Goal: Task Accomplishment & Management: Manage account settings

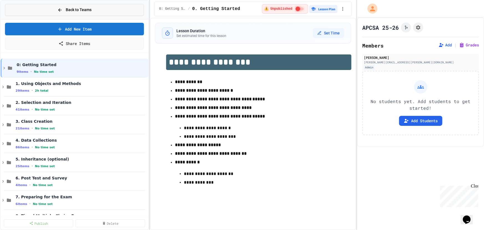
click at [56, 10] on button "Back to Teams" at bounding box center [74, 10] width 139 height 12
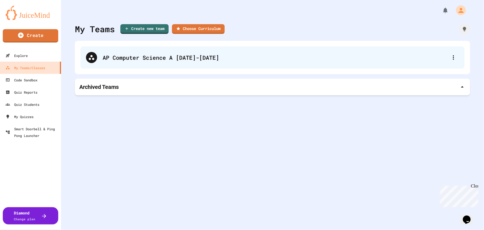
click at [136, 56] on div "AP Computer Science A [DATE]-[DATE]" at bounding box center [275, 57] width 345 height 8
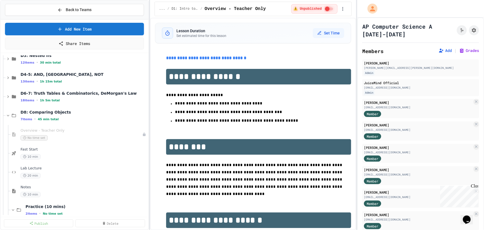
scroll to position [75, 0]
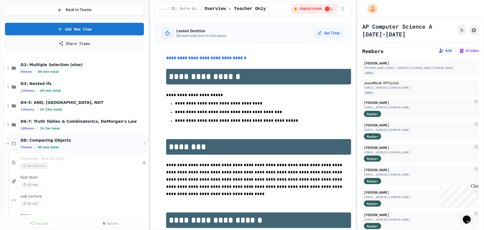
click at [8, 142] on icon at bounding box center [8, 143] width 5 height 5
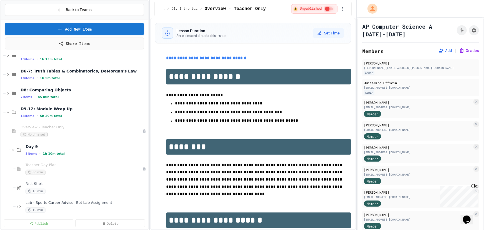
scroll to position [126, 0]
click at [7, 112] on icon at bounding box center [8, 111] width 5 height 5
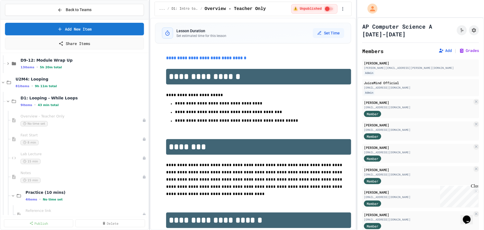
scroll to position [176, 0]
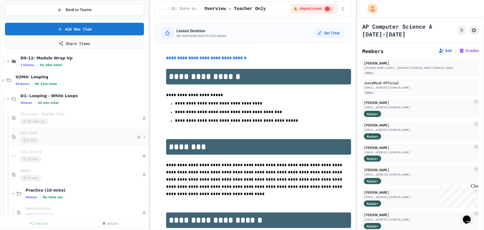
click at [80, 143] on div "Fast Start 8 min" at bounding box center [80, 136] width 138 height 19
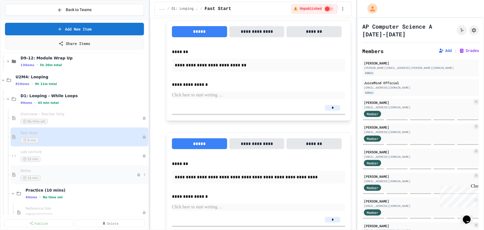
scroll to position [151, 0]
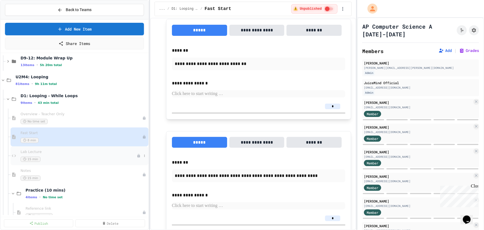
click at [50, 152] on span "Lab Lecture" at bounding box center [79, 151] width 116 height 5
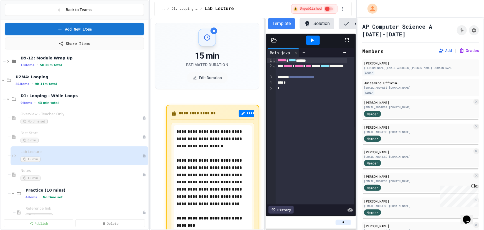
click at [264, 109] on div "**********" at bounding box center [253, 124] width 206 height 212
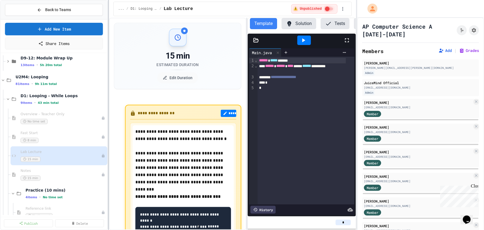
click at [108, 96] on div at bounding box center [108, 115] width 1 height 230
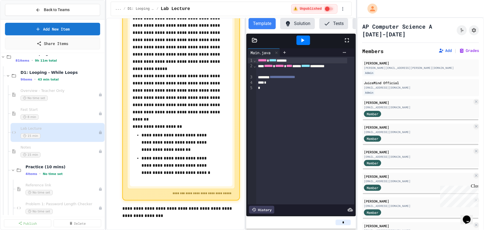
scroll to position [227, 0]
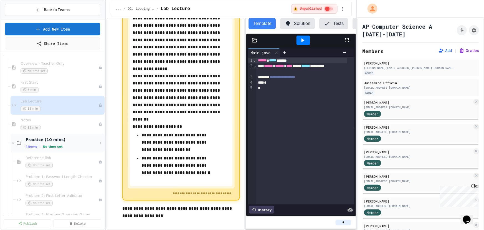
click at [12, 143] on icon at bounding box center [13, 143] width 2 height 2
click at [52, 143] on div "Practice (10 mins) 4 items • No time set" at bounding box center [62, 143] width 72 height 12
click at [65, 180] on div "Problem 1: Password Length Checker No time set" at bounding box center [59, 180] width 67 height 12
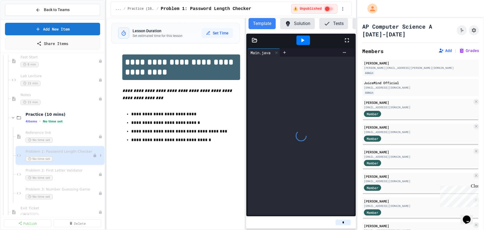
scroll to position [277, 0]
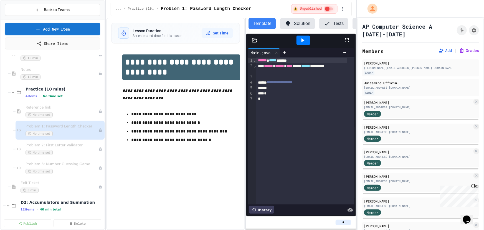
drag, startPoint x: 345, startPoint y: 223, endPoint x: 333, endPoint y: 222, distance: 12.2
click at [333, 222] on div "*" at bounding box center [301, 222] width 101 height 6
type input "*"
click at [66, 148] on div "Problem 2: First Letter Validator No time set" at bounding box center [59, 149] width 67 height 12
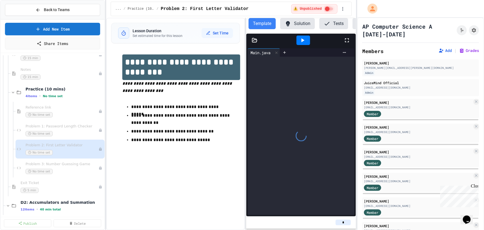
drag, startPoint x: 347, startPoint y: 223, endPoint x: 327, endPoint y: 221, distance: 20.3
click at [327, 221] on div "*" at bounding box center [301, 222] width 101 height 6
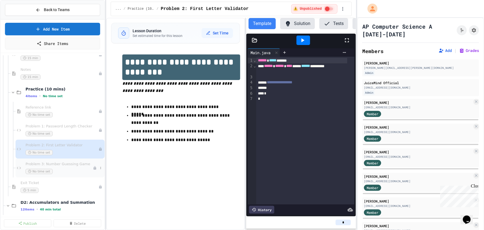
type input "*"
click at [67, 166] on div "Problem 3: Number Guessing Game No time set" at bounding box center [59, 168] width 67 height 12
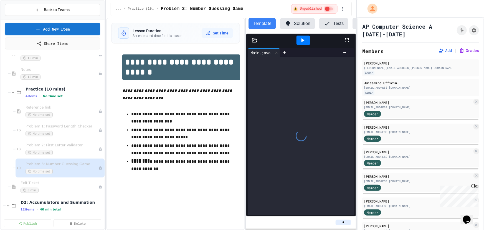
drag, startPoint x: 346, startPoint y: 226, endPoint x: 332, endPoint y: 223, distance: 14.3
click at [332, 223] on div "*" at bounding box center [301, 222] width 101 height 6
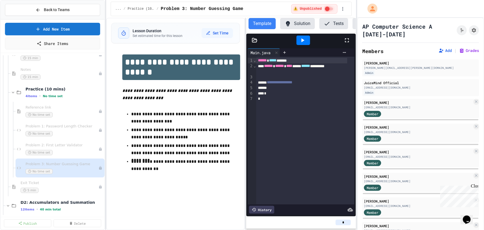
type input "*"
click at [291, 23] on button "Solution" at bounding box center [297, 23] width 35 height 11
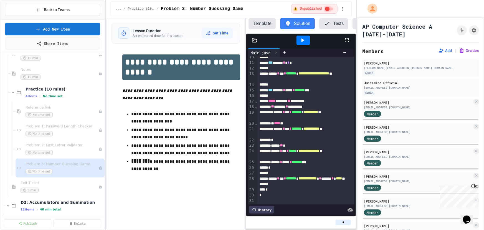
scroll to position [86, 0]
click at [263, 23] on button "Template" at bounding box center [261, 23] width 27 height 11
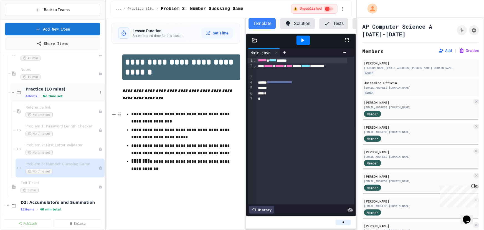
scroll to position [252, 0]
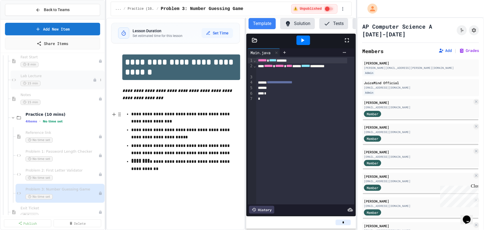
click at [49, 75] on span "Lab Lecture" at bounding box center [57, 76] width 72 height 5
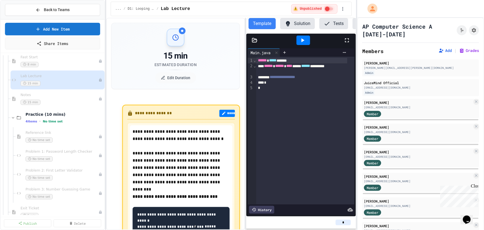
drag, startPoint x: 475, startPoint y: 186, endPoint x: 913, endPoint y: 369, distance: 474.8
click at [475, 186] on div "Close" at bounding box center [473, 186] width 7 height 7
click at [65, 146] on div "Problem 1: Password Length Checker No time set" at bounding box center [60, 155] width 89 height 19
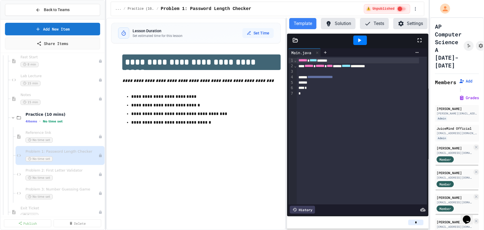
click at [430, 142] on div "**********" at bounding box center [242, 115] width 484 height 230
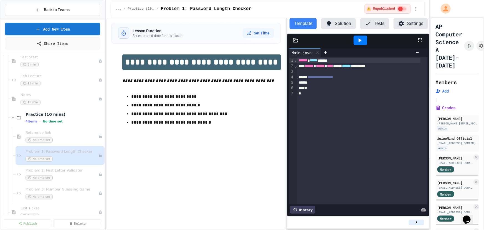
click at [407, 24] on button "Settings" at bounding box center [410, 23] width 34 height 11
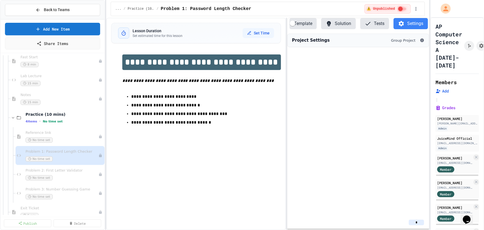
click at [378, 25] on button "Tests" at bounding box center [374, 23] width 29 height 11
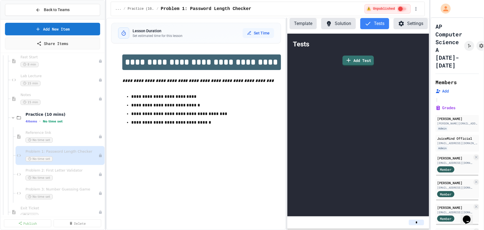
click at [332, 24] on button "Solution" at bounding box center [338, 23] width 35 height 11
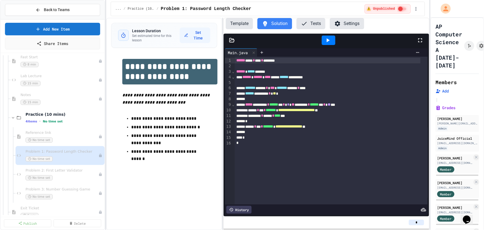
click at [222, 100] on div "**********" at bounding box center [267, 124] width 323 height 212
click at [444, 9] on icon "My Account" at bounding box center [446, 8] width 9 height 9
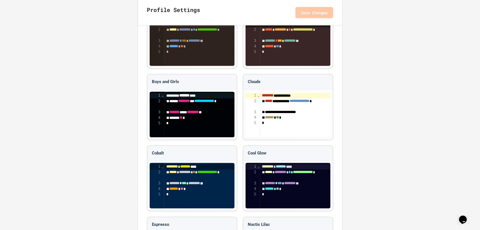
scroll to position [624, 0]
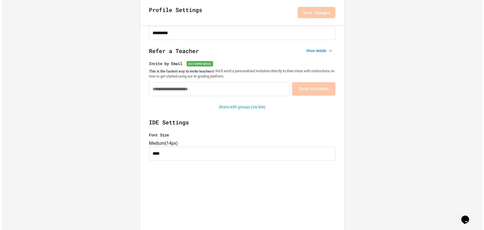
scroll to position [0, 0]
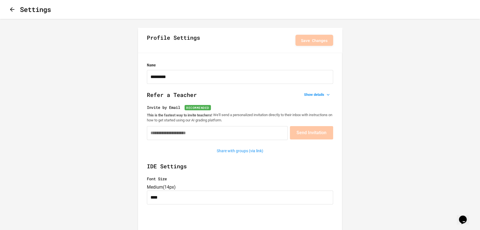
click at [14, 10] on icon "button" at bounding box center [12, 9] width 4 height 4
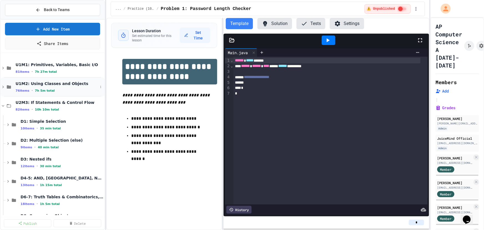
click at [46, 90] on span "7h 5m total" at bounding box center [45, 91] width 20 height 4
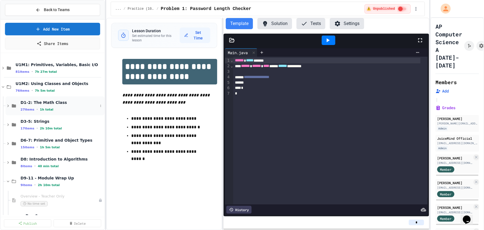
click at [50, 105] on div "D1-2: The Math Class 27 items • 1h total" at bounding box center [59, 106] width 77 height 12
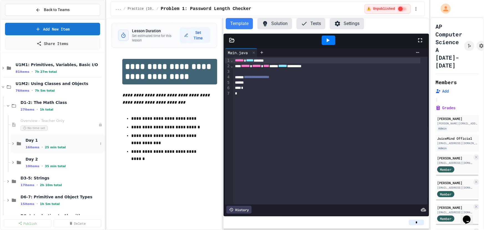
click at [55, 147] on span "25 min total" at bounding box center [55, 147] width 21 height 4
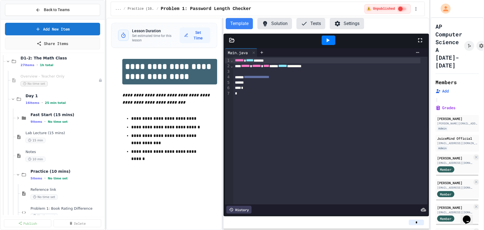
scroll to position [50, 0]
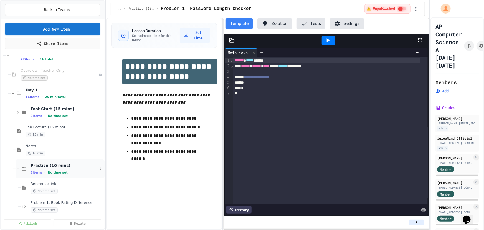
click at [63, 167] on div "Practice (10 mins) 5 items • No time set" at bounding box center [63, 169] width 67 height 12
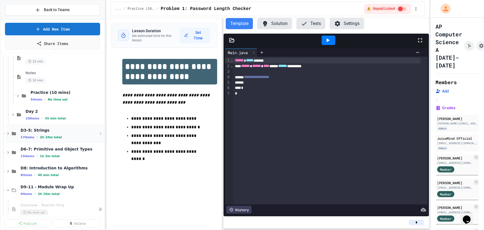
scroll to position [126, 0]
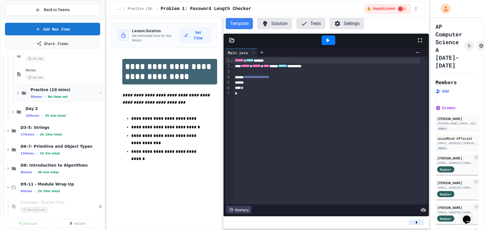
click at [42, 90] on span "Practice (10 mins)" at bounding box center [63, 89] width 67 height 5
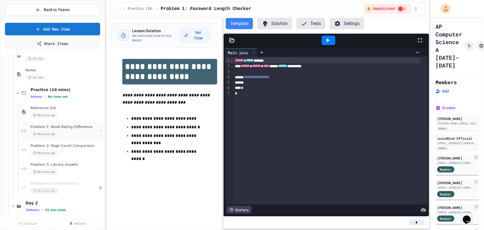
click at [63, 128] on span "Problem 1: Book Rating Difference" at bounding box center [63, 126] width 67 height 5
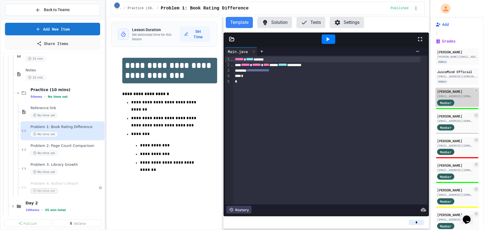
scroll to position [75, 0]
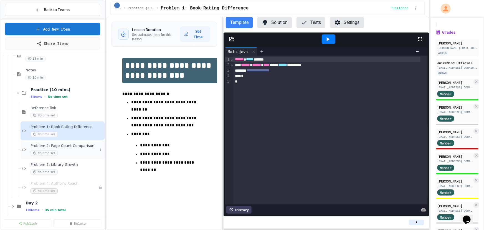
click at [62, 148] on div "Problem 2: Page Count Comparison No time set" at bounding box center [63, 149] width 67 height 12
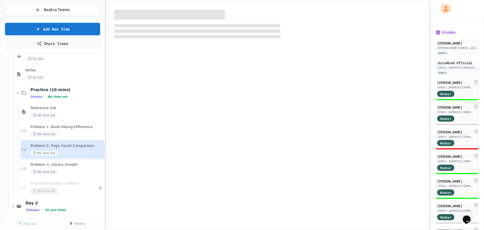
click at [62, 148] on div "Problem 2: Page Count Comparison No time set" at bounding box center [66, 149] width 73 height 12
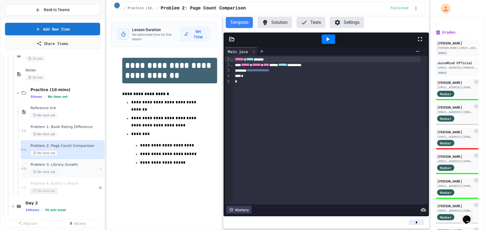
click at [72, 166] on span "Problem 3: Library Growth" at bounding box center [63, 164] width 67 height 5
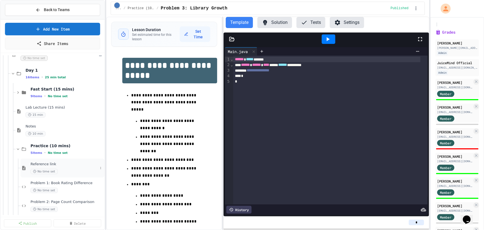
scroll to position [50, 0]
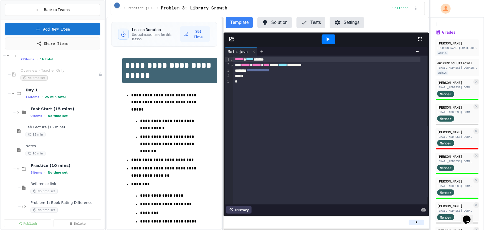
click at [278, 24] on button "Solution" at bounding box center [274, 22] width 35 height 11
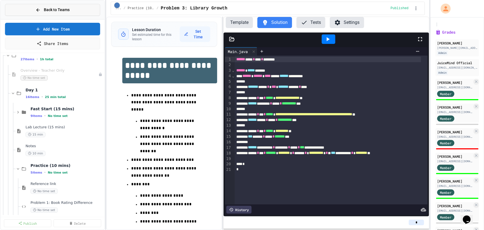
click at [46, 8] on span "Back to Teams" at bounding box center [57, 10] width 26 height 6
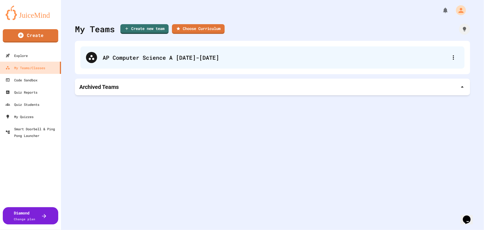
click at [147, 62] on div "AP Computer Science A [DATE]-[DATE]" at bounding box center [272, 57] width 384 height 22
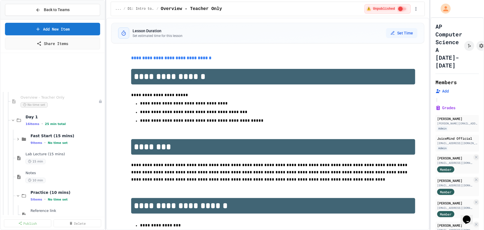
scroll to position [126, 0]
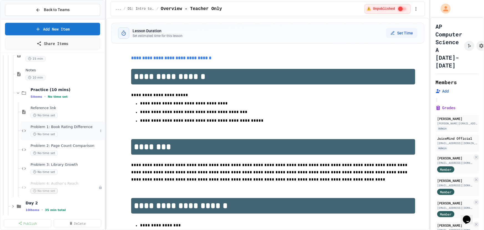
click at [50, 127] on span "Problem 1: Book Rating Difference" at bounding box center [63, 126] width 67 height 5
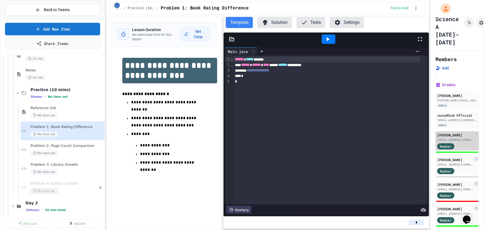
scroll to position [50, 0]
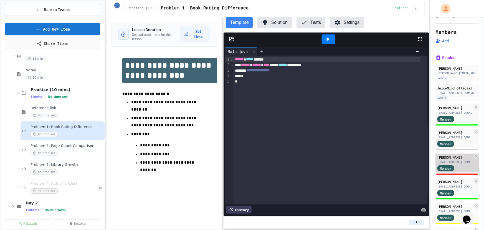
click at [455, 164] on div "Member" at bounding box center [451, 167] width 28 height 7
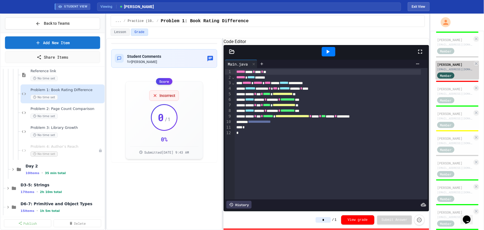
scroll to position [162, 0]
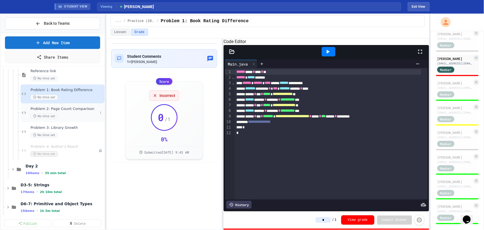
click at [44, 110] on span "Problem 2: Page Count Comparison" at bounding box center [63, 108] width 67 height 5
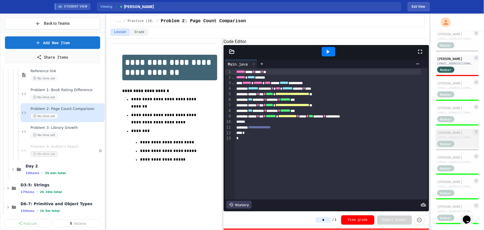
click at [448, 135] on div "[EMAIL_ADDRESS][DOMAIN_NAME]" at bounding box center [454, 137] width 35 height 4
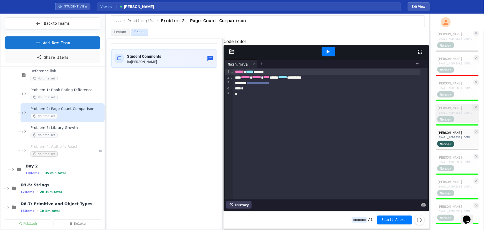
click at [452, 105] on div "[PERSON_NAME]" at bounding box center [454, 107] width 35 height 5
type input "*"
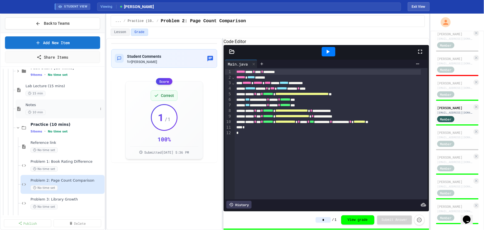
scroll to position [75, 0]
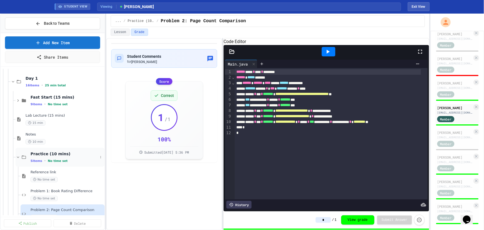
click at [19, 155] on icon at bounding box center [18, 156] width 5 height 5
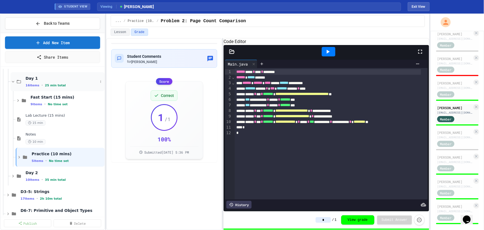
click at [11, 83] on icon at bounding box center [13, 81] width 5 height 5
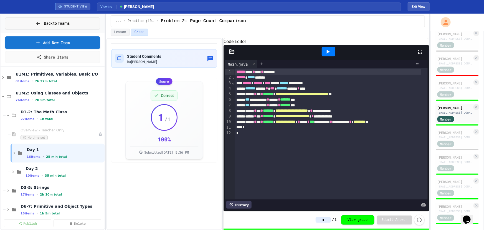
scroll to position [0, 0]
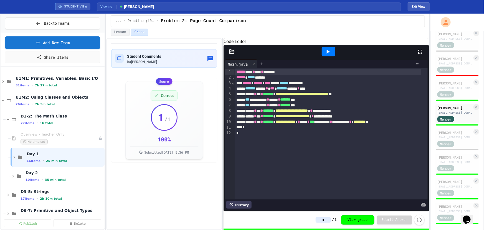
click at [136, 34] on button "Grade" at bounding box center [139, 32] width 17 height 7
click at [136, 33] on button "Grade" at bounding box center [139, 32] width 17 height 7
click at [119, 33] on button "Lesson" at bounding box center [120, 32] width 19 height 7
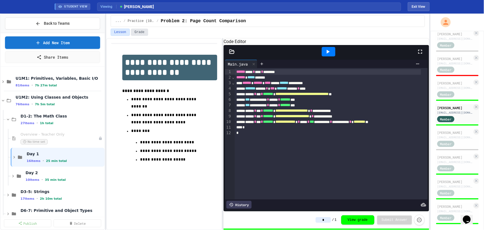
click at [140, 34] on button "Grade" at bounding box center [139, 32] width 17 height 7
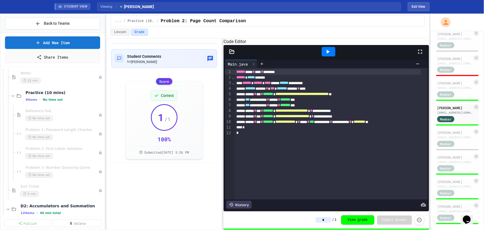
scroll to position [554, 0]
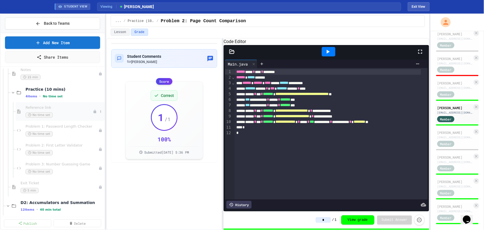
click at [50, 114] on span "No time set" at bounding box center [39, 114] width 27 height 5
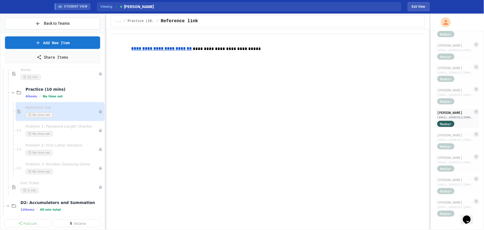
scroll to position [142, 0]
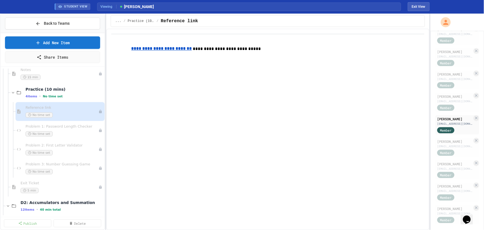
click at [154, 51] on u "**********" at bounding box center [161, 49] width 60 height 4
click at [61, 187] on div "Exit Ticket 5 min" at bounding box center [57, 187] width 72 height 12
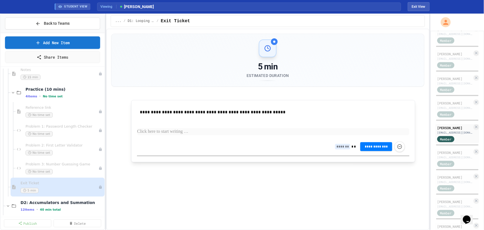
scroll to position [162, 0]
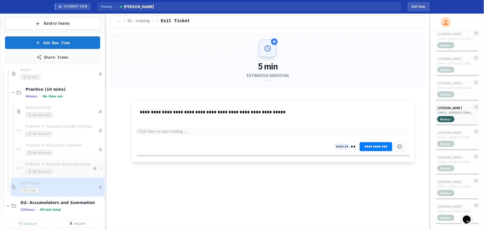
click at [64, 171] on div "No time set" at bounding box center [59, 171] width 67 height 5
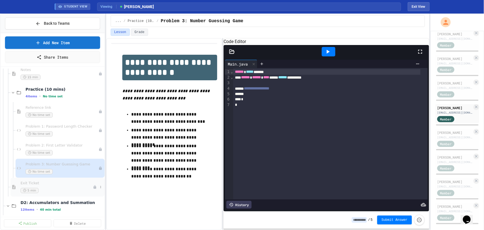
click at [58, 188] on div "5 min" at bounding box center [57, 190] width 72 height 5
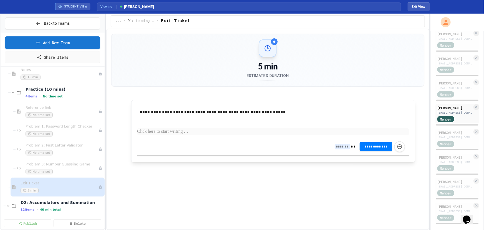
click at [266, 47] on icon at bounding box center [267, 48] width 7 height 7
drag, startPoint x: 268, startPoint y: 47, endPoint x: 273, endPoint y: 44, distance: 6.1
click at [273, 44] on div at bounding box center [274, 41] width 7 height 7
click at [61, 165] on span "Problem 3: Number Guessing Game" at bounding box center [59, 164] width 67 height 5
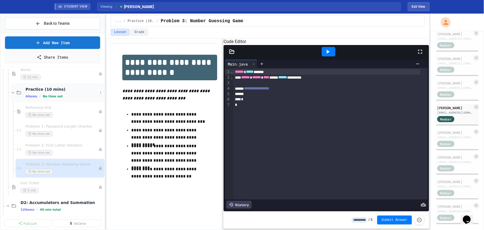
click at [58, 90] on span "Practice (10 mins)" at bounding box center [62, 89] width 72 height 5
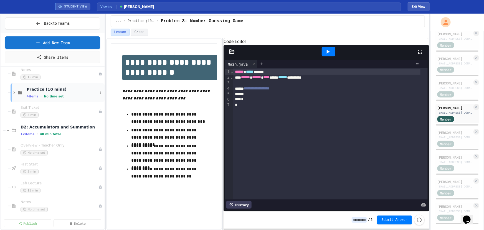
click at [53, 95] on span "No time set" at bounding box center [54, 97] width 20 height 4
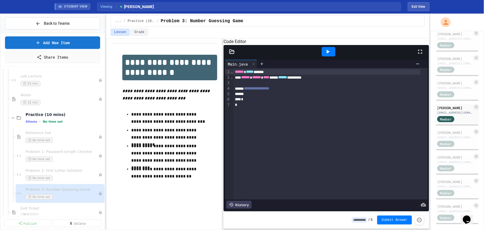
scroll to position [454, 0]
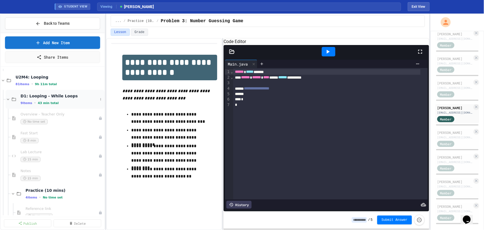
click at [30, 103] on span "9 items" at bounding box center [27, 103] width 12 height 4
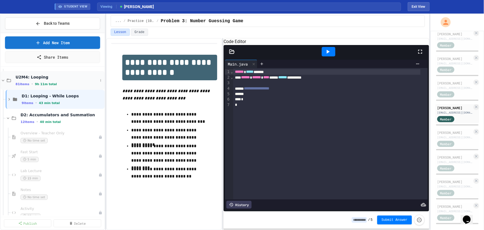
click at [2, 80] on icon at bounding box center [3, 81] width 2 height 2
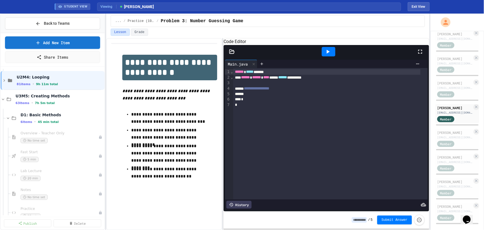
click at [408, 11] on div "STUDENT VIEW Viewing [PERSON_NAME] Exit View" at bounding box center [242, 6] width 388 height 13
click at [413, 6] on button "Exit View" at bounding box center [419, 6] width 22 height 9
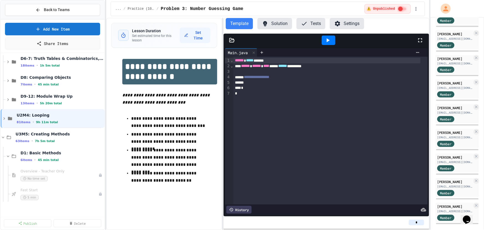
scroll to position [403, 0]
click at [3, 136] on icon at bounding box center [3, 136] width 2 height 2
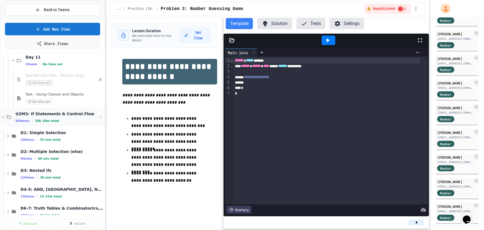
scroll to position [252, 0]
click at [2, 118] on icon at bounding box center [3, 117] width 5 height 5
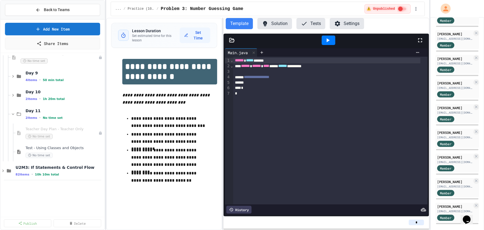
scroll to position [126, 0]
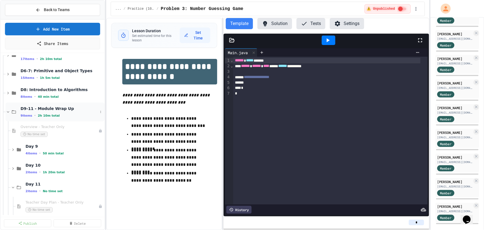
click at [9, 111] on icon at bounding box center [8, 111] width 5 height 5
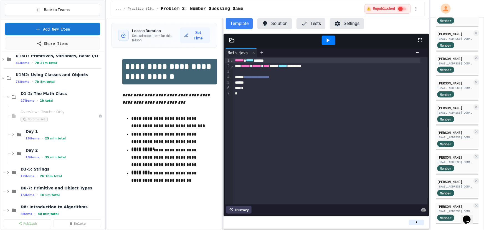
scroll to position [0, 0]
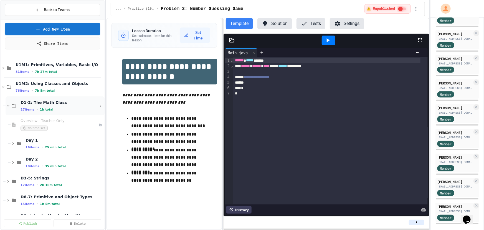
click at [8, 106] on icon at bounding box center [8, 105] width 5 height 5
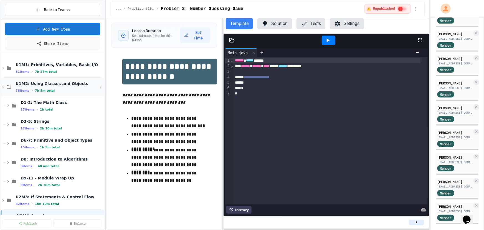
click at [3, 86] on icon at bounding box center [3, 86] width 5 height 5
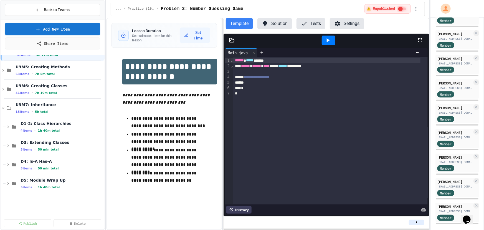
scroll to position [75, 0]
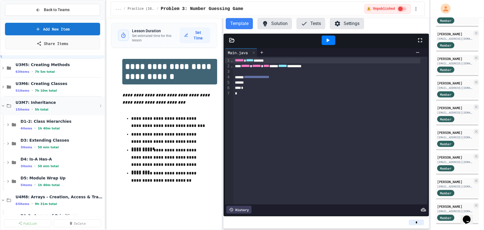
click at [3, 107] on icon at bounding box center [3, 105] width 5 height 5
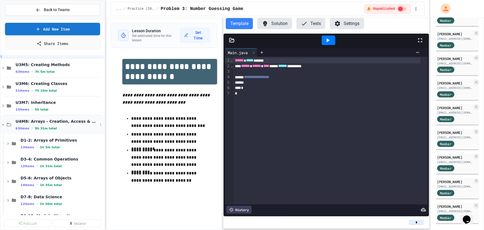
click at [1, 124] on icon at bounding box center [3, 124] width 5 height 5
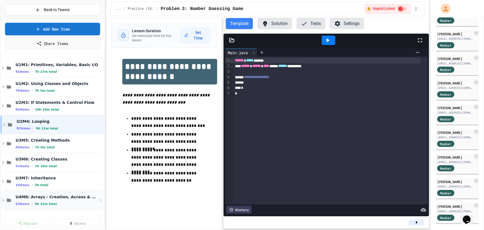
click at [3, 199] on icon at bounding box center [3, 200] width 2 height 2
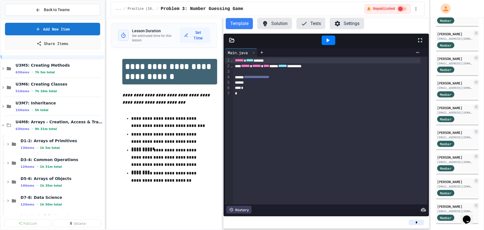
scroll to position [75, 0]
click at [1, 125] on icon at bounding box center [3, 124] width 5 height 5
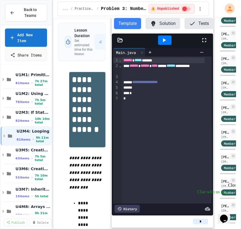
scroll to position [149, 0]
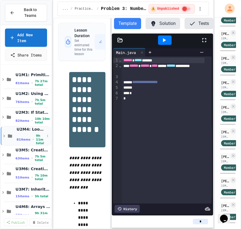
click at [4, 135] on icon at bounding box center [4, 136] width 2 height 2
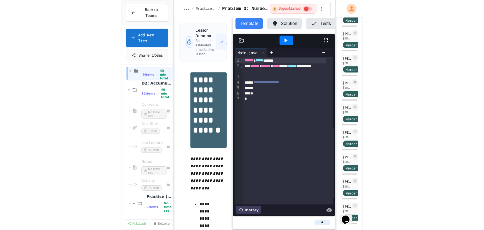
scroll to position [75, 0]
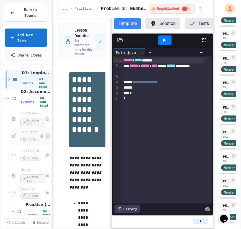
click at [46, 137] on button at bounding box center [48, 136] width 6 height 6
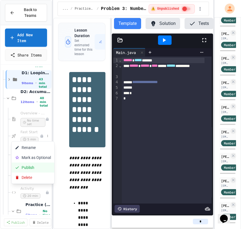
click at [36, 167] on button "Publish" at bounding box center [33, 168] width 43 height 10
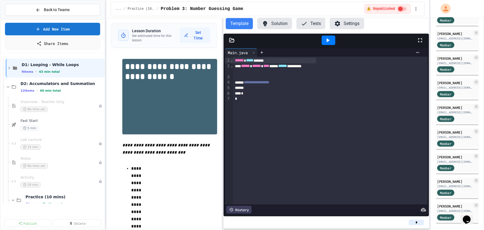
scroll to position [149, 0]
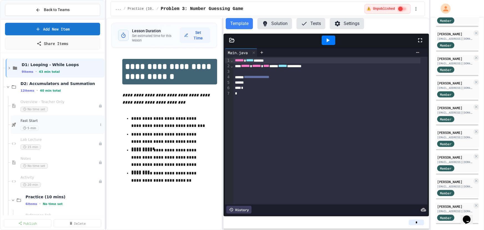
click at [64, 122] on span "Fast Start" at bounding box center [59, 120] width 77 height 5
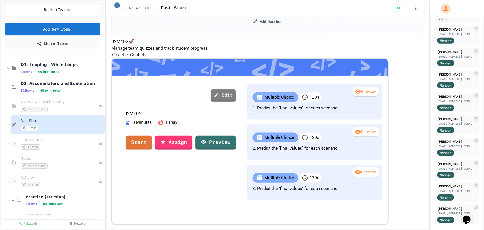
scroll to position [120, 0]
click at [191, 134] on link "Assign" at bounding box center [173, 141] width 34 height 15
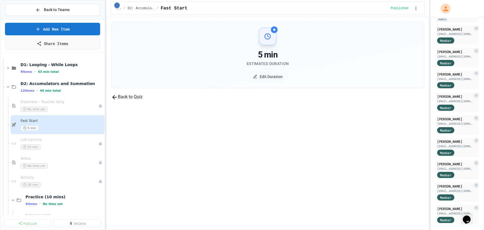
scroll to position [93, 0]
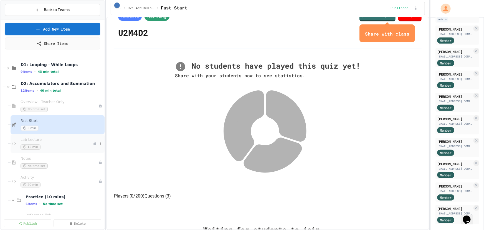
click at [58, 145] on div "15 min" at bounding box center [57, 146] width 72 height 5
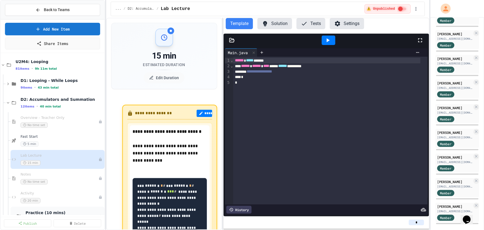
scroll to position [50, 0]
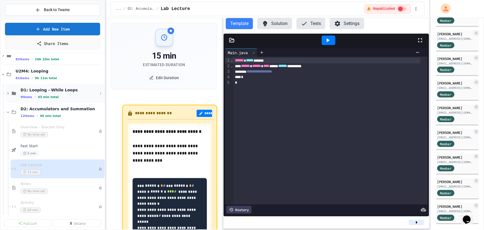
click at [7, 95] on icon at bounding box center [8, 93] width 5 height 5
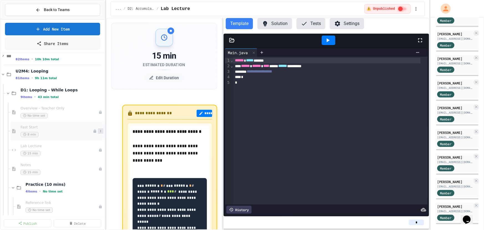
click at [99, 129] on button at bounding box center [101, 131] width 6 height 6
click at [84, 164] on button "Publish" at bounding box center [85, 161] width 43 height 10
click at [35, 127] on span "Fast Start" at bounding box center [59, 127] width 77 height 5
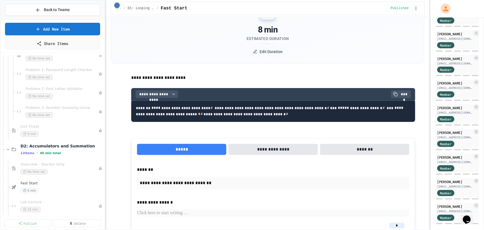
scroll to position [227, 0]
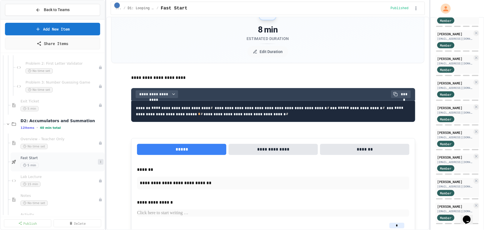
click at [99, 162] on icon at bounding box center [100, 161] width 3 height 3
click at [83, 190] on button "Unpublish" at bounding box center [85, 192] width 43 height 10
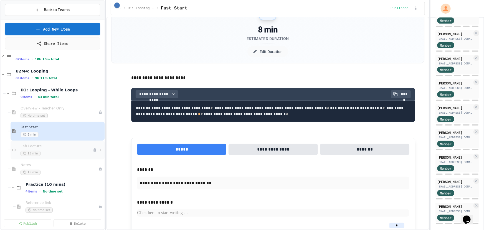
scroll to position [0, 0]
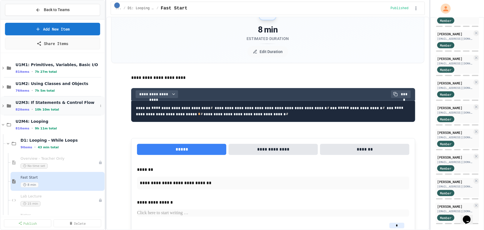
click at [4, 105] on icon at bounding box center [3, 105] width 5 height 5
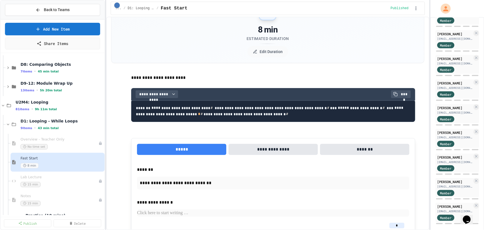
scroll to position [126, 0]
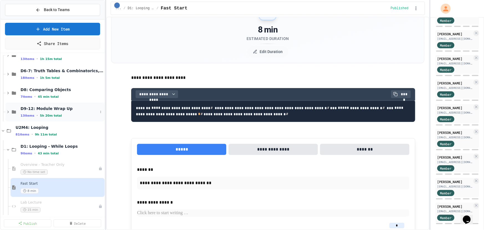
click at [7, 111] on icon at bounding box center [8, 111] width 5 height 5
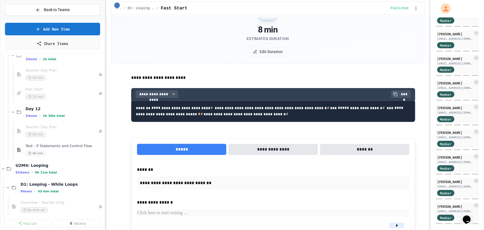
scroll to position [428, 0]
click at [74, 146] on span "Test - if Statements and Control Flow" at bounding box center [62, 145] width 72 height 5
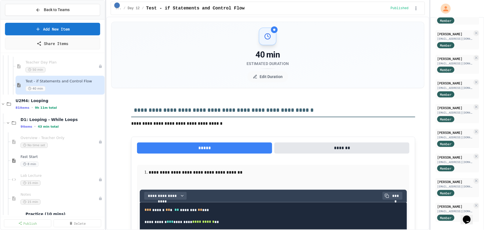
scroll to position [504, 0]
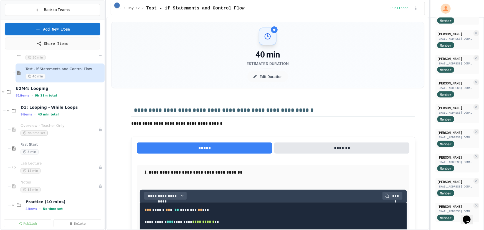
click at [46, 143] on span "Fast Start" at bounding box center [62, 144] width 83 height 5
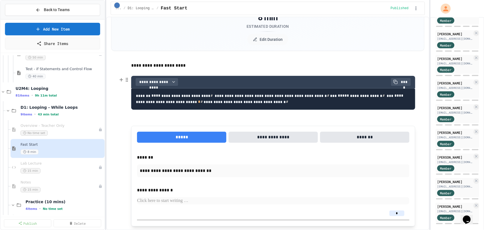
scroll to position [75, 0]
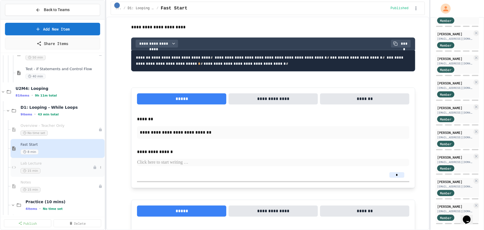
click at [53, 164] on span "Lab Lecture" at bounding box center [57, 163] width 72 height 5
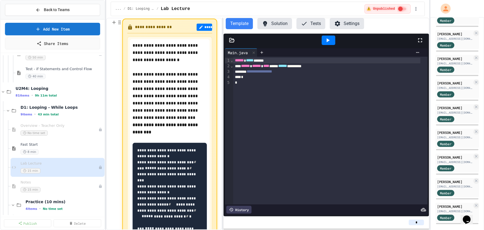
scroll to position [75, 0]
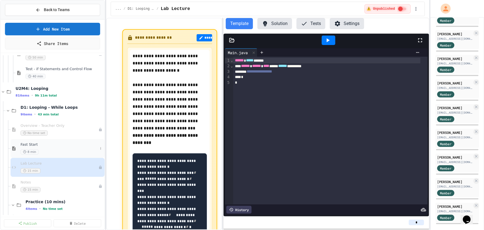
click at [43, 145] on span "Fast Start" at bounding box center [59, 144] width 77 height 5
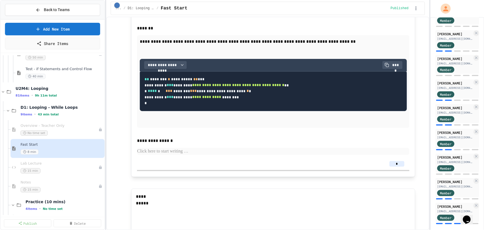
scroll to position [504, 0]
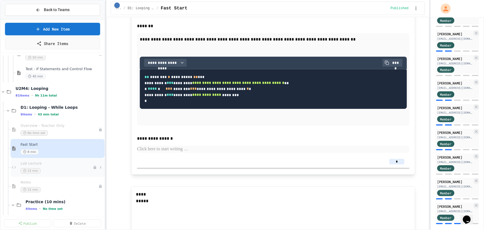
click at [54, 166] on div "Lab Lecture 15 min" at bounding box center [57, 167] width 72 height 12
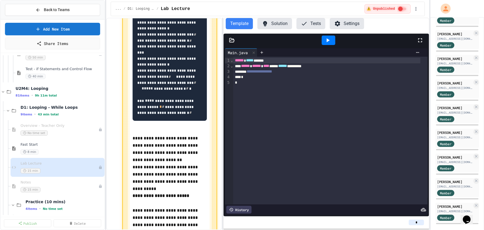
scroll to position [202, 0]
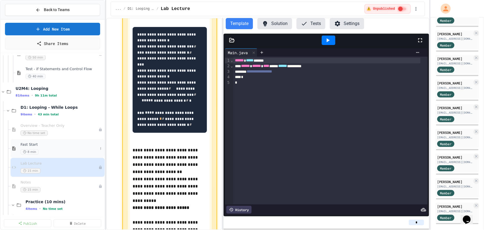
click at [50, 149] on div "8 min" at bounding box center [59, 151] width 77 height 5
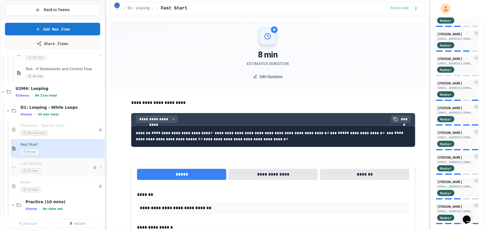
click at [39, 166] on div "Lab Lecture 15 min" at bounding box center [57, 167] width 72 height 12
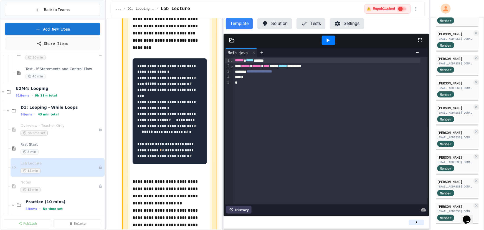
scroll to position [176, 0]
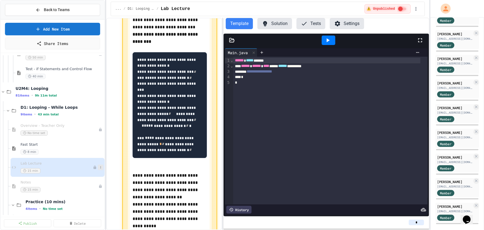
click at [100, 167] on button at bounding box center [101, 167] width 6 height 6
click at [95, 197] on button "Publish" at bounding box center [85, 197] width 43 height 10
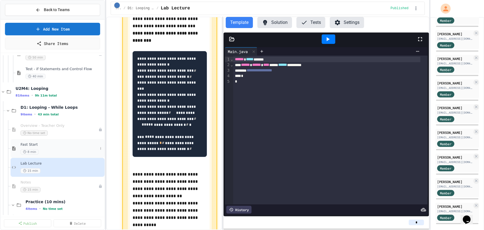
click at [48, 150] on div "8 min" at bounding box center [59, 151] width 77 height 5
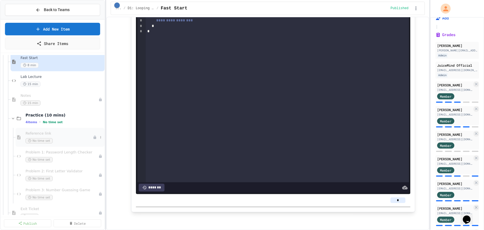
scroll to position [579, 0]
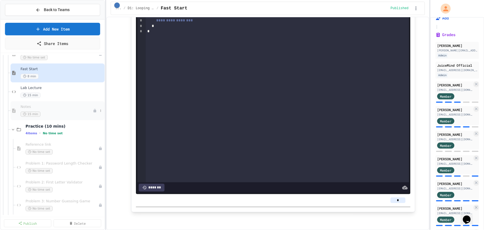
click at [56, 113] on div "15 min" at bounding box center [57, 113] width 72 height 5
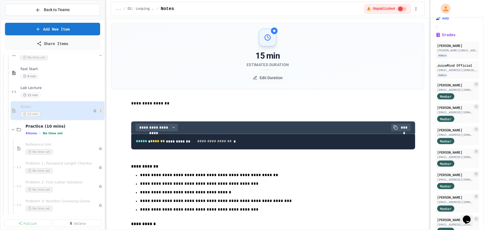
click at [99, 111] on icon at bounding box center [100, 110] width 3 height 3
click at [85, 141] on button "Publish" at bounding box center [85, 140] width 43 height 10
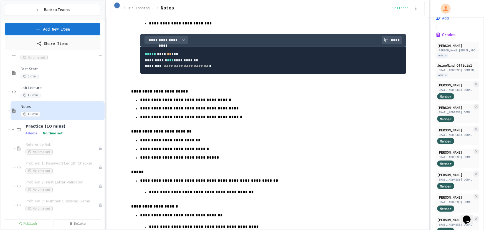
scroll to position [529, 0]
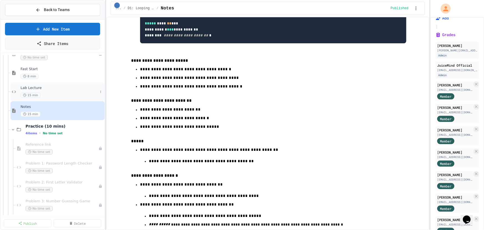
click at [58, 89] on span "Lab Lecture" at bounding box center [59, 88] width 77 height 5
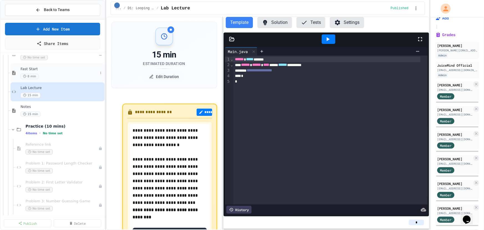
click at [58, 75] on div "8 min" at bounding box center [59, 76] width 77 height 5
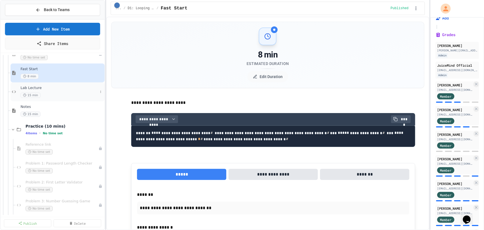
click at [61, 94] on div "15 min" at bounding box center [59, 95] width 77 height 5
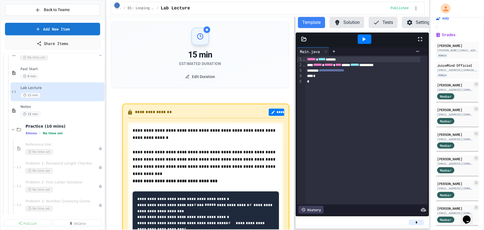
click at [295, 129] on div at bounding box center [294, 123] width 1 height 213
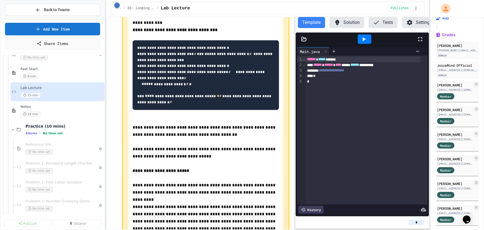
scroll to position [151, 0]
click at [59, 75] on div "8 min" at bounding box center [59, 76] width 77 height 5
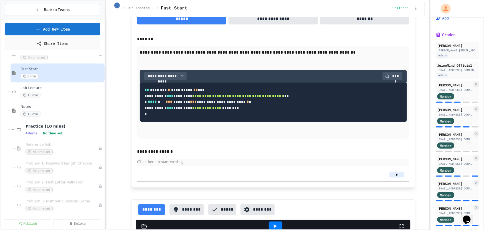
scroll to position [462, 0]
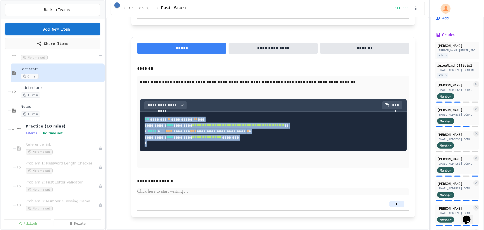
drag, startPoint x: 146, startPoint y: 183, endPoint x: 139, endPoint y: 148, distance: 35.3
click at [140, 148] on pre "**********" at bounding box center [273, 131] width 267 height 40
click at [50, 93] on div "15 min" at bounding box center [59, 95] width 77 height 5
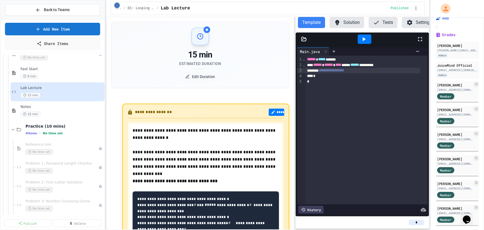
click at [369, 73] on div "**********" at bounding box center [362, 71] width 115 height 6
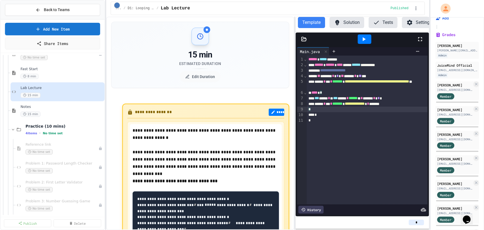
click at [347, 128] on div "**********" at bounding box center [367, 129] width 121 height 149
click at [44, 72] on div "Fast Start 8 min" at bounding box center [59, 73] width 77 height 12
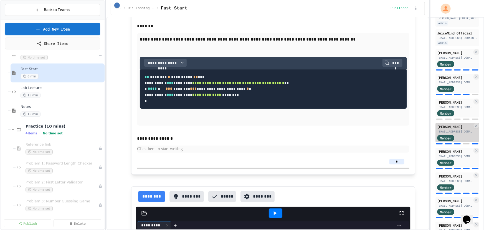
scroll to position [149, 0]
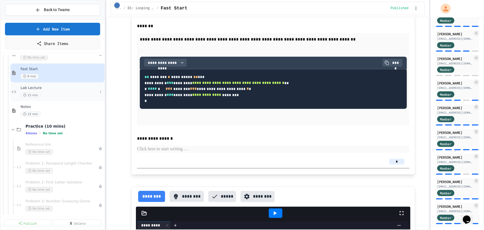
click at [46, 91] on div "Lab Lecture 15 min" at bounding box center [59, 92] width 77 height 12
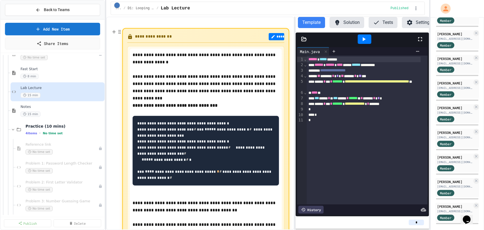
scroll to position [101, 0]
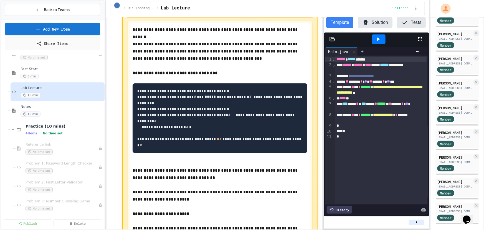
click at [324, 105] on div at bounding box center [322, 123] width 1 height 213
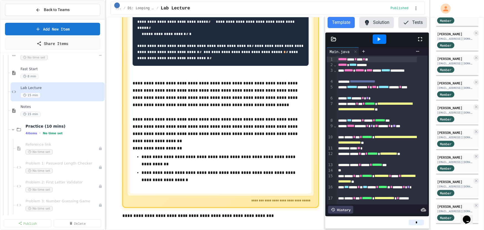
scroll to position [882, 0]
click at [61, 166] on div "Problem 1: Password Length Checker No time set" at bounding box center [59, 167] width 67 height 12
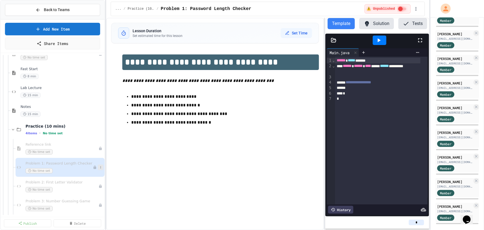
click at [100, 166] on icon at bounding box center [100, 167] width 1 height 2
click at [92, 195] on button "Publish" at bounding box center [85, 197] width 43 height 10
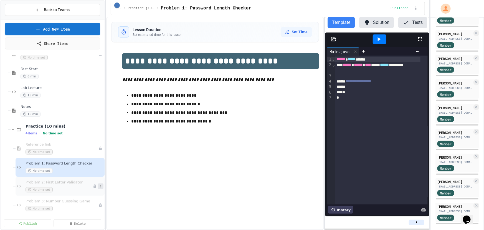
click at [99, 184] on icon at bounding box center [100, 185] width 3 height 3
click at [88, 208] on button "Publish" at bounding box center [85, 209] width 43 height 10
click at [99, 204] on icon at bounding box center [100, 204] width 3 height 3
click at [88, 192] on button "Publish" at bounding box center [85, 190] width 43 height 10
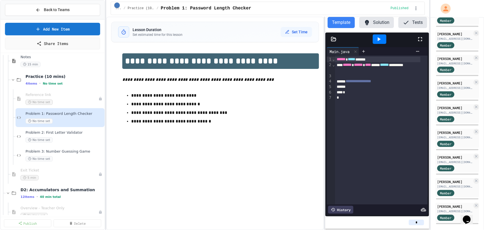
scroll to position [655, 0]
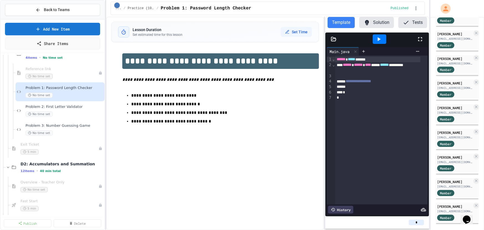
click at [0, 0] on button at bounding box center [0, 0] width 0 height 0
click at [87, 178] on button "Publish" at bounding box center [85, 178] width 43 height 10
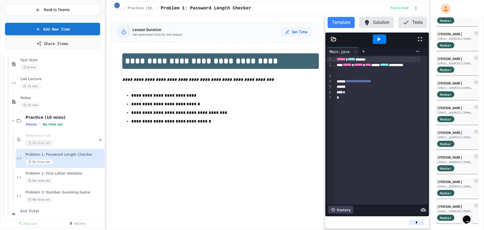
scroll to position [579, 0]
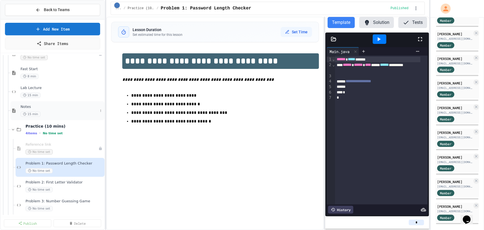
click at [57, 110] on div "Notes 15 min" at bounding box center [59, 111] width 77 height 12
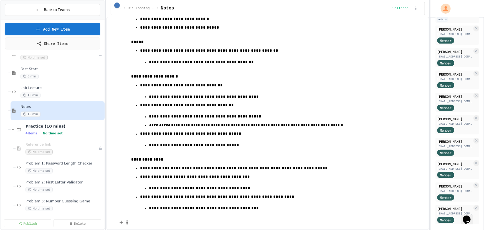
scroll to position [700, 0]
click at [55, 89] on span "Lab Lecture" at bounding box center [59, 88] width 77 height 5
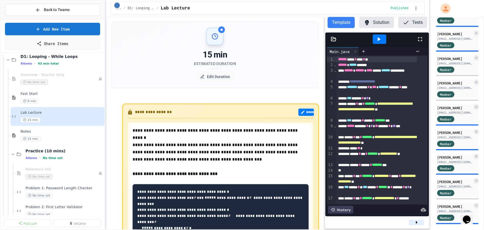
scroll to position [479, 0]
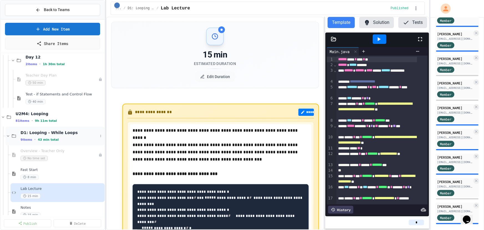
click at [8, 135] on icon at bounding box center [8, 135] width 5 height 5
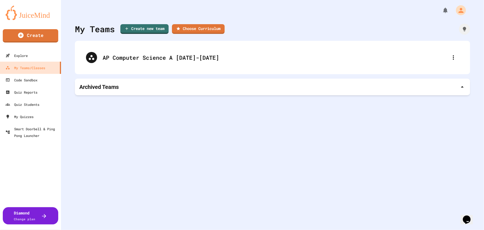
click at [329, 122] on div "My Teams Create new team Choose Curriculum AP Computer Science A 2025-2026 Arch…" at bounding box center [272, 115] width 423 height 230
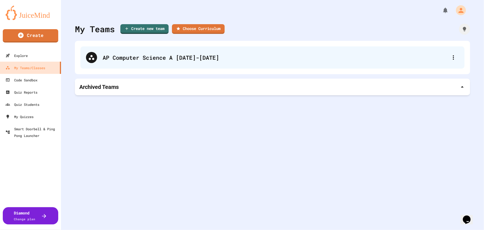
click at [244, 56] on div "AP Computer Science A [DATE]-[DATE]" at bounding box center [275, 57] width 345 height 8
